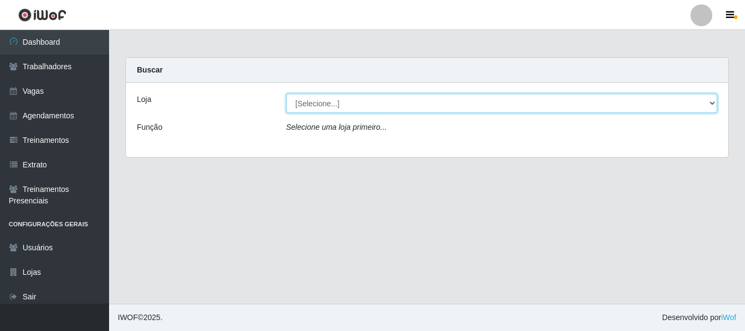
click at [355, 104] on select "[Selecione...] [PERSON_NAME]" at bounding box center [502, 103] width 432 height 19
select select "230"
click at [286, 94] on select "[Selecione...] [PERSON_NAME]" at bounding box center [502, 103] width 432 height 19
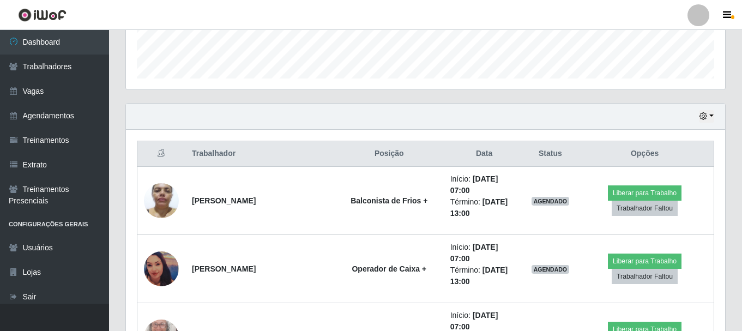
scroll to position [421, 0]
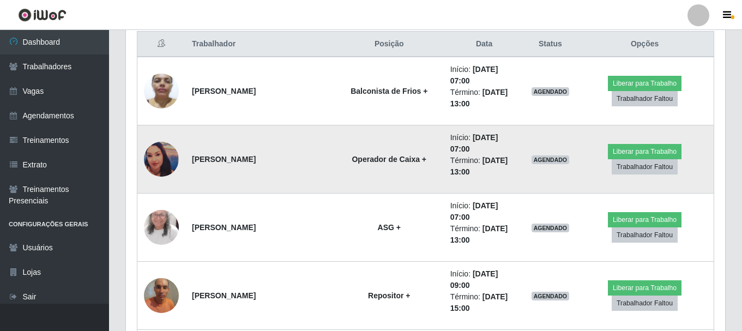
click at [170, 152] on img at bounding box center [161, 159] width 35 height 35
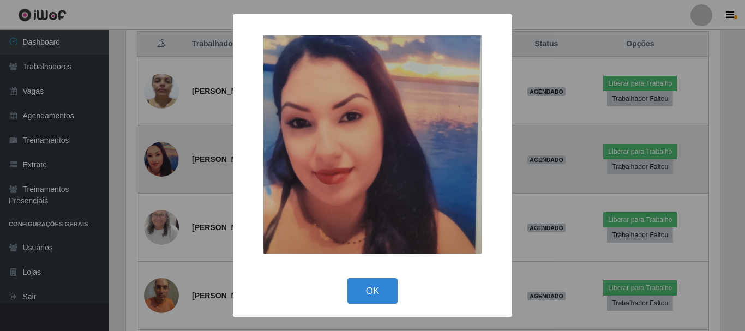
click at [170, 152] on div "× OK Cancel" at bounding box center [372, 165] width 745 height 331
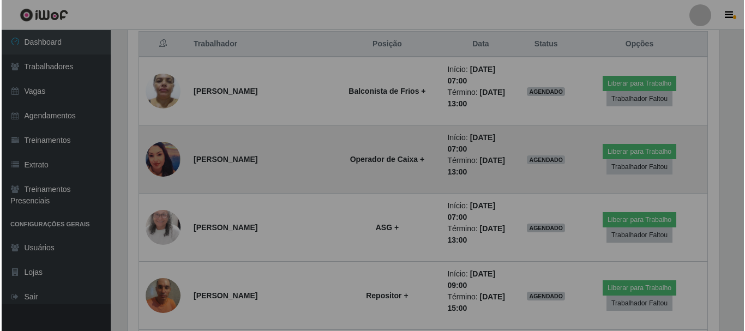
scroll to position [226, 600]
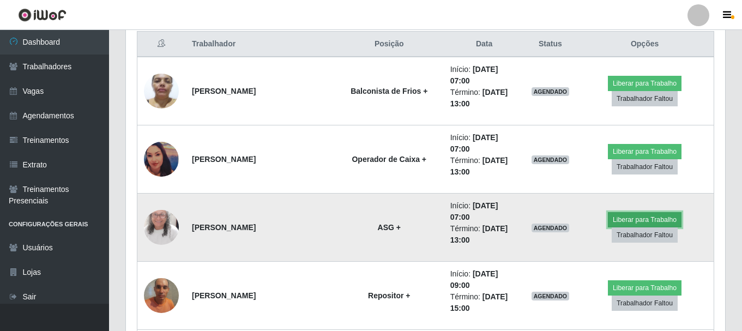
click at [632, 217] on button "Liberar para Trabalho" at bounding box center [645, 219] width 74 height 15
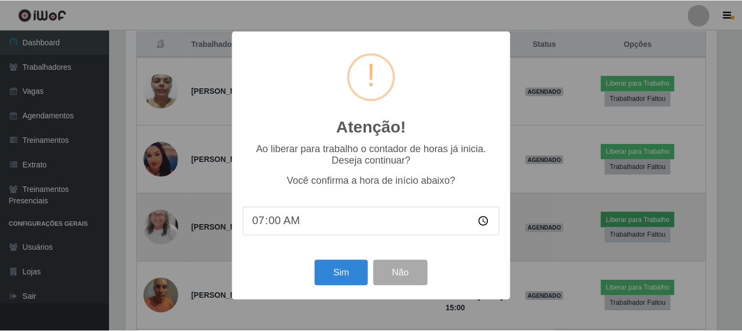
scroll to position [226, 594]
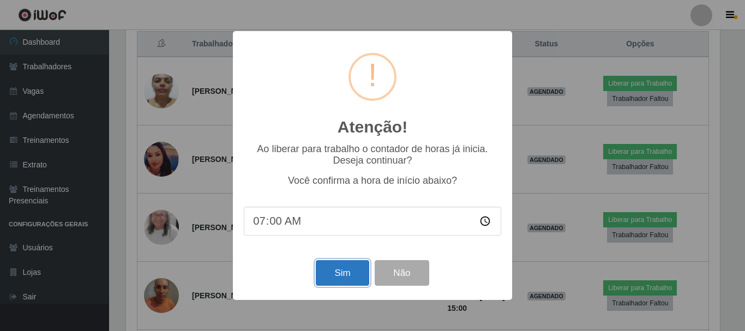
click at [349, 269] on button "Sim" at bounding box center [342, 273] width 53 height 26
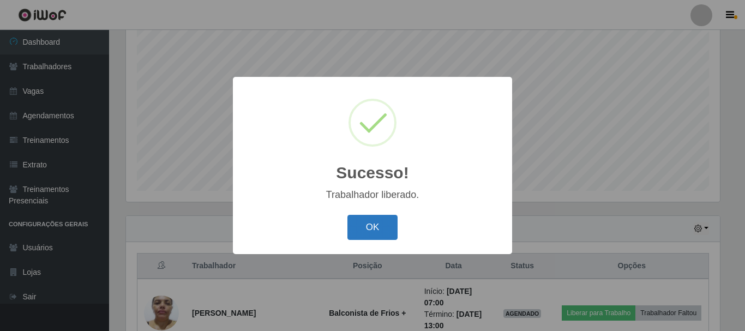
click at [377, 228] on button "OK" at bounding box center [373, 228] width 51 height 26
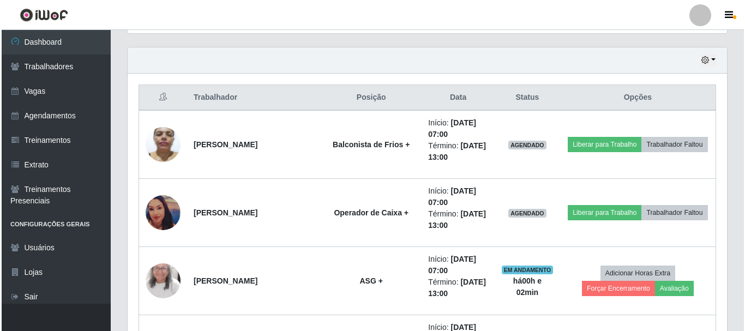
scroll to position [300, 0]
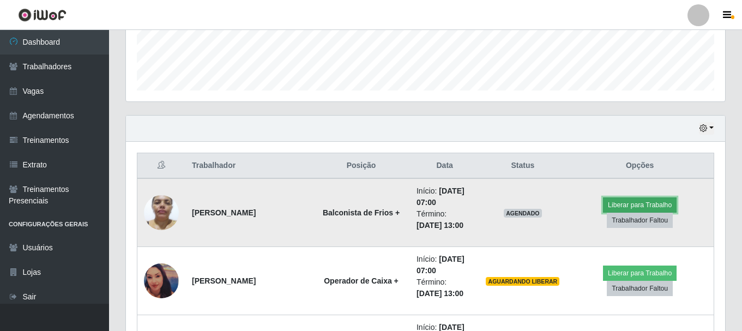
click at [646, 201] on button "Liberar para Trabalho" at bounding box center [640, 204] width 74 height 15
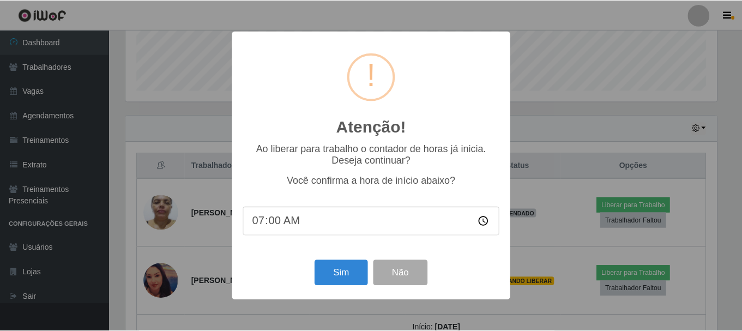
scroll to position [226, 594]
click at [350, 276] on button "Sim" at bounding box center [342, 273] width 53 height 26
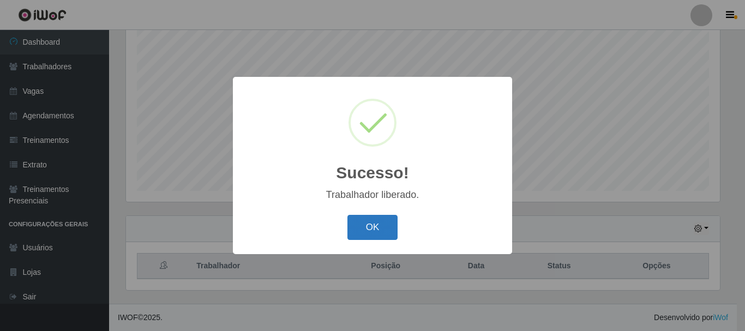
click at [363, 226] on button "OK" at bounding box center [373, 228] width 51 height 26
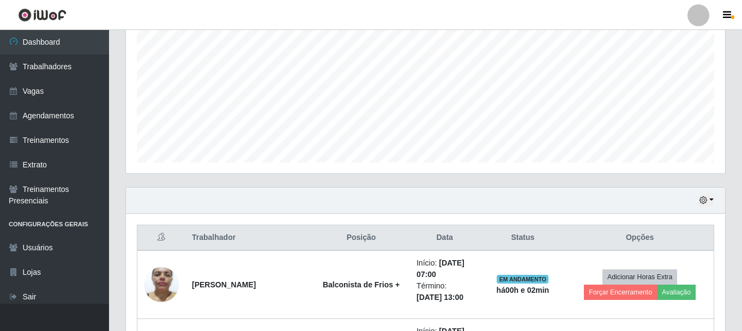
scroll to position [516, 0]
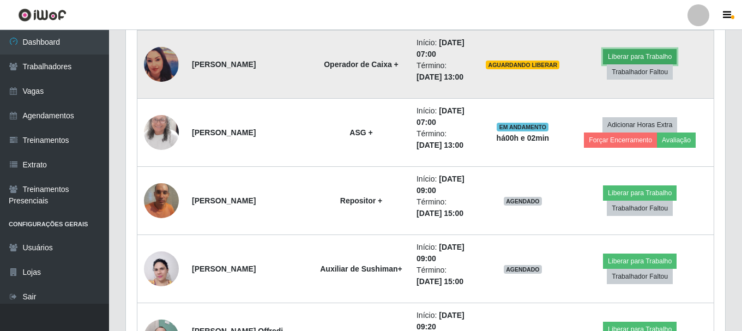
click at [648, 54] on button "Liberar para Trabalho" at bounding box center [640, 56] width 74 height 15
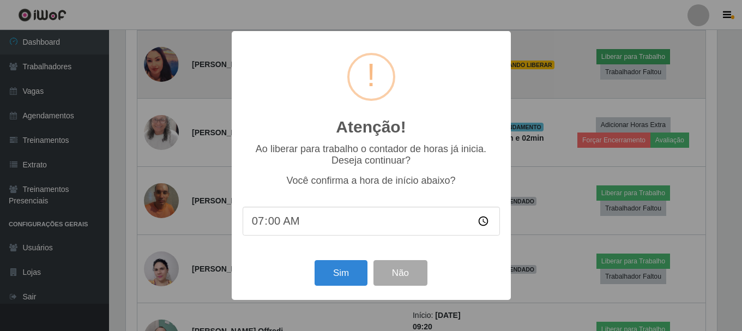
scroll to position [226, 594]
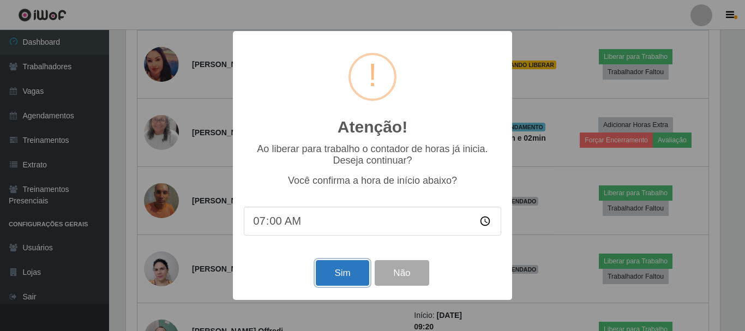
click at [349, 278] on button "Sim" at bounding box center [342, 273] width 53 height 26
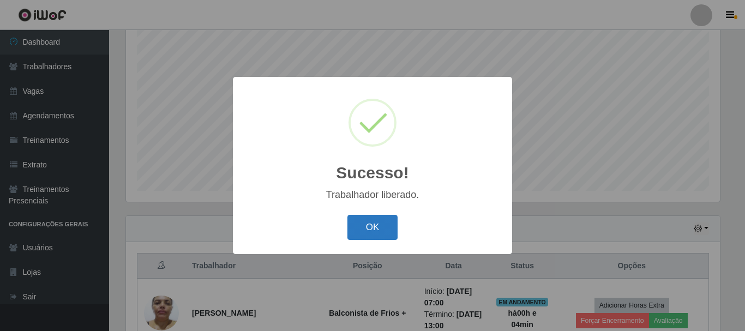
click at [379, 224] on button "OK" at bounding box center [373, 228] width 51 height 26
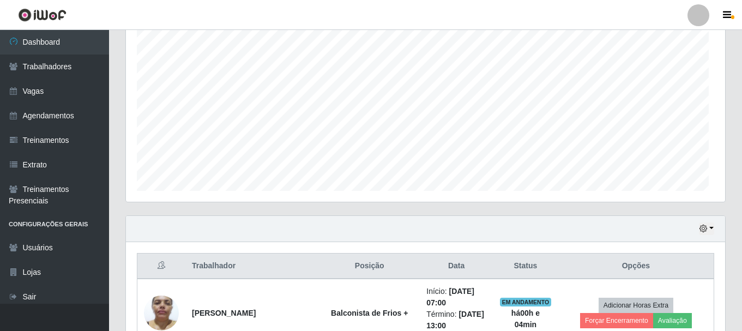
scroll to position [226, 600]
